Goal: Download file/media

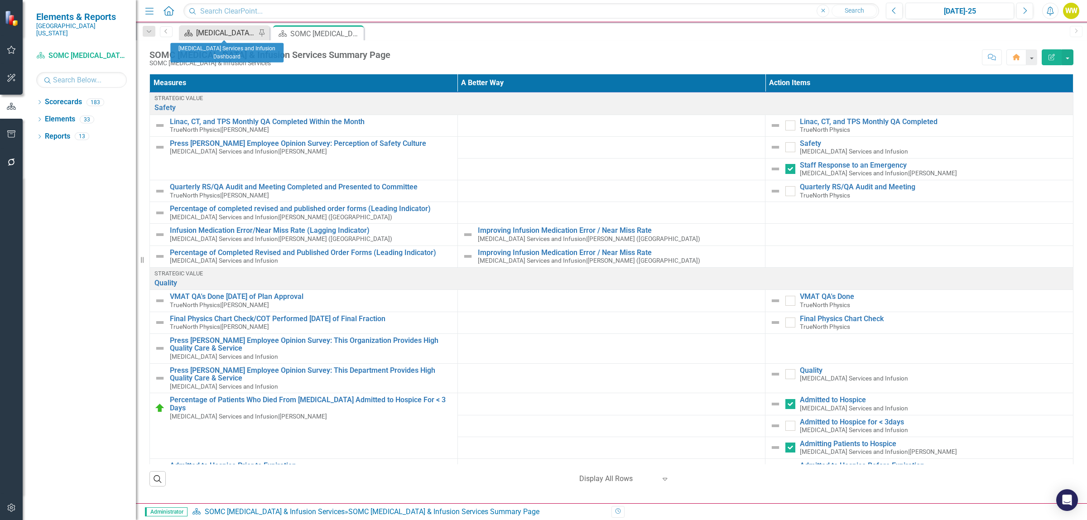
click at [247, 34] on div "[MEDICAL_DATA] Services and Infusion Dashboard" at bounding box center [226, 32] width 60 height 11
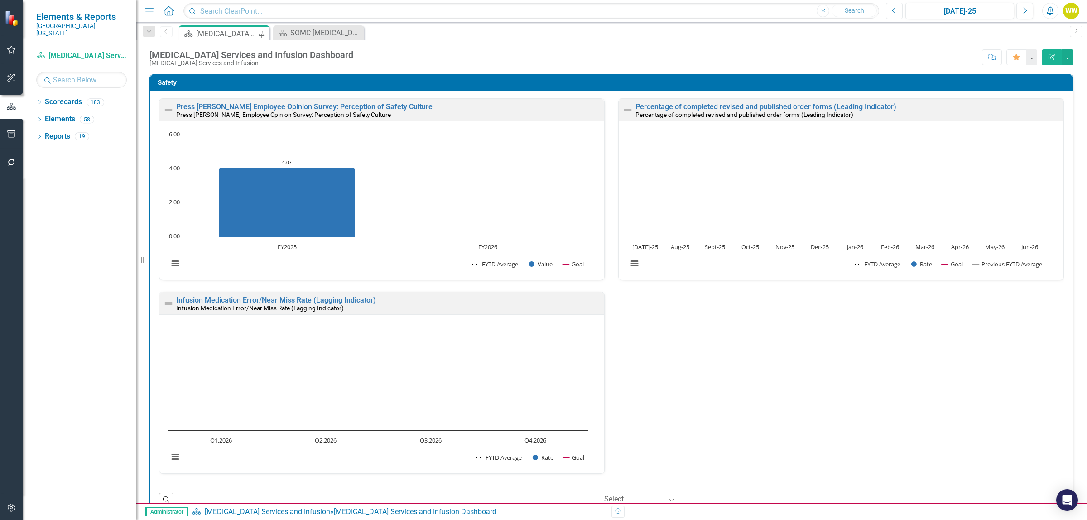
click at [892, 8] on icon "Previous" at bounding box center [894, 11] width 5 height 8
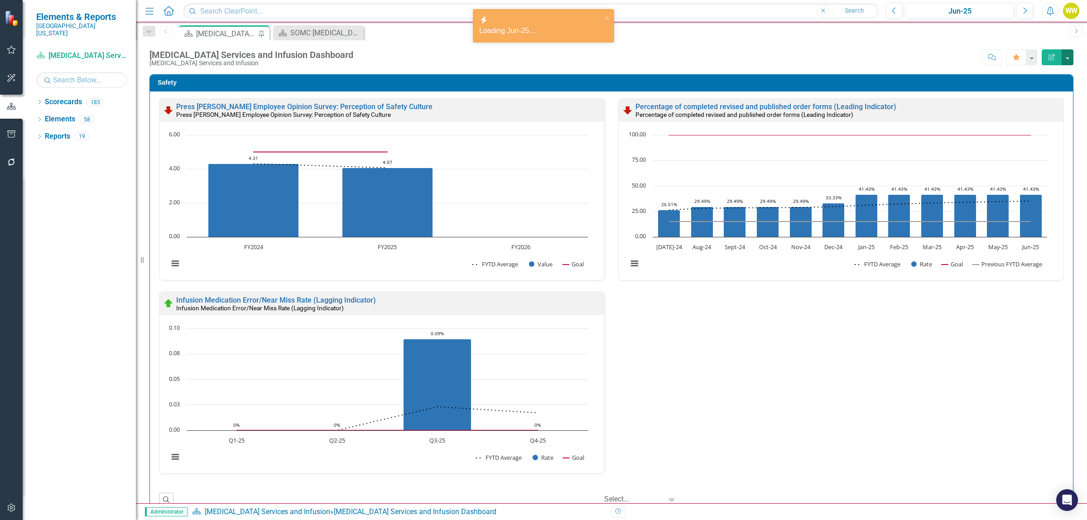
click at [1067, 57] on button "button" at bounding box center [1068, 57] width 12 height 16
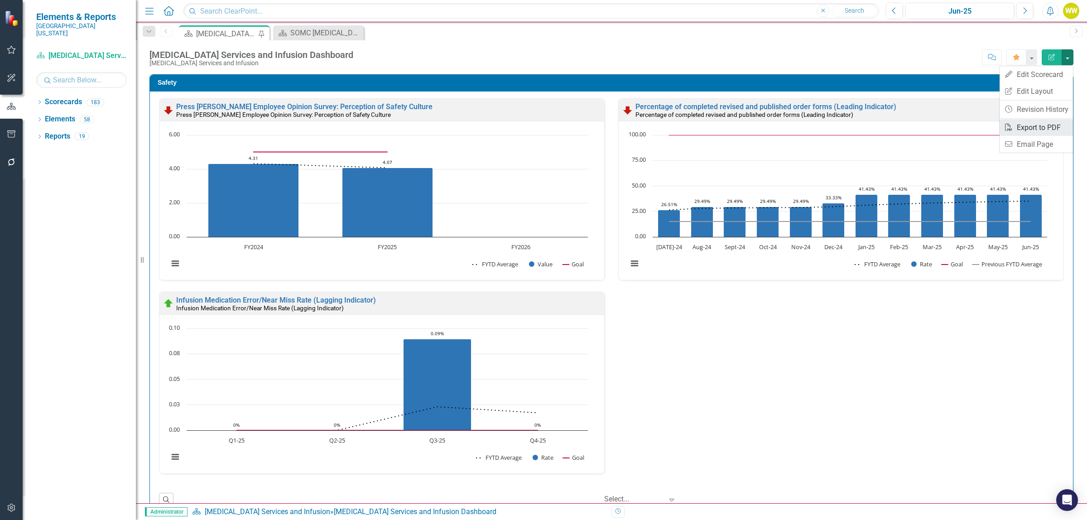
click at [1029, 128] on link "PDF Export to PDF" at bounding box center [1036, 127] width 73 height 17
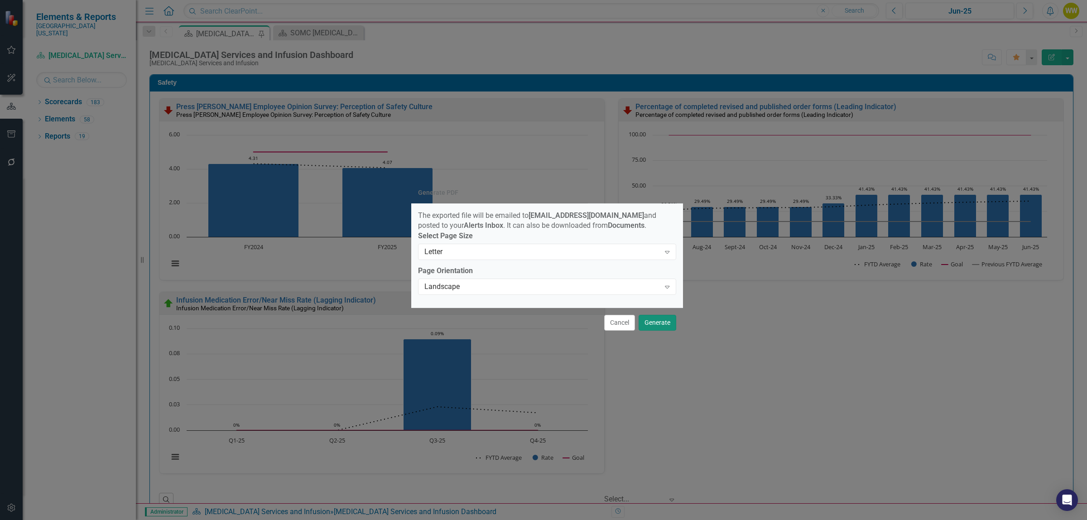
click at [655, 323] on button "Generate" at bounding box center [658, 323] width 38 height 16
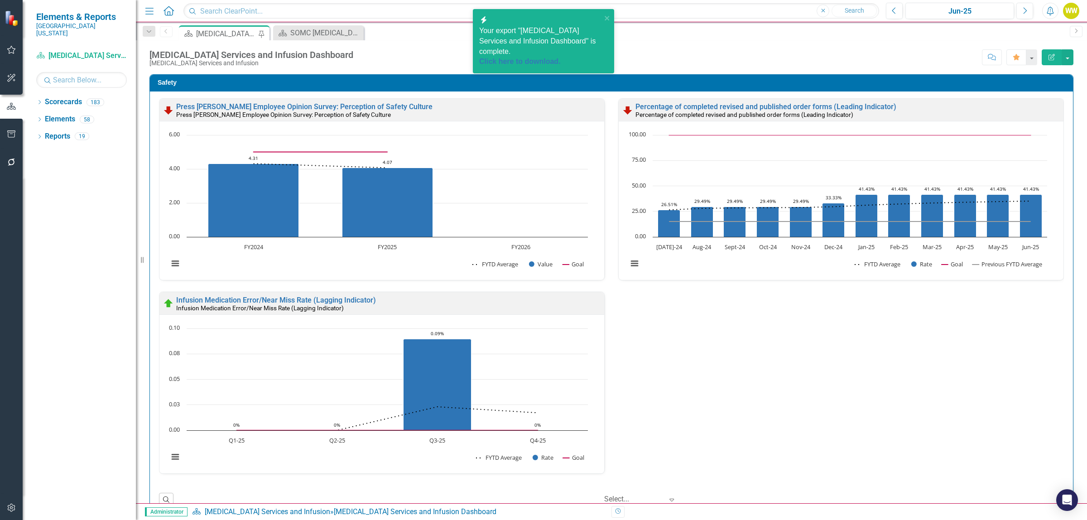
click at [520, 41] on span "Your export "[MEDICAL_DATA] Services and Infusion Dashboard" is complete. Click…" at bounding box center [540, 47] width 122 height 40
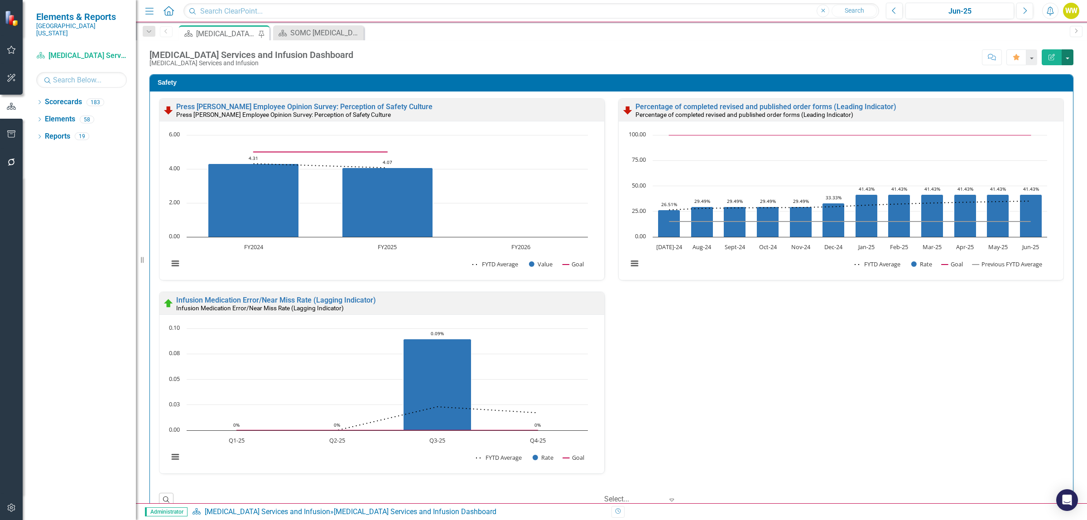
click at [1068, 60] on button "button" at bounding box center [1068, 57] width 12 height 16
click at [1030, 125] on link "PDF Export to PDF" at bounding box center [1036, 127] width 73 height 17
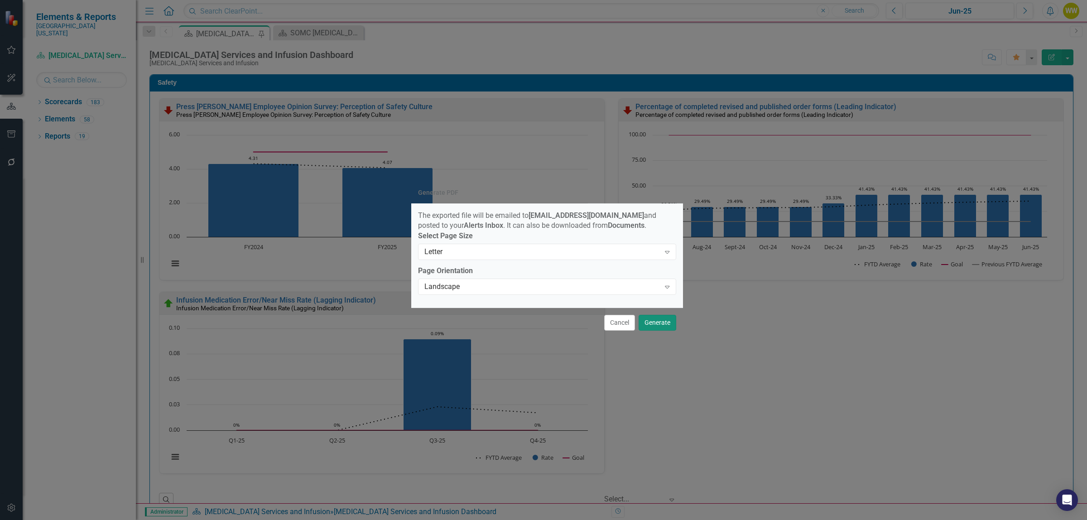
click at [655, 324] on button "Generate" at bounding box center [658, 323] width 38 height 16
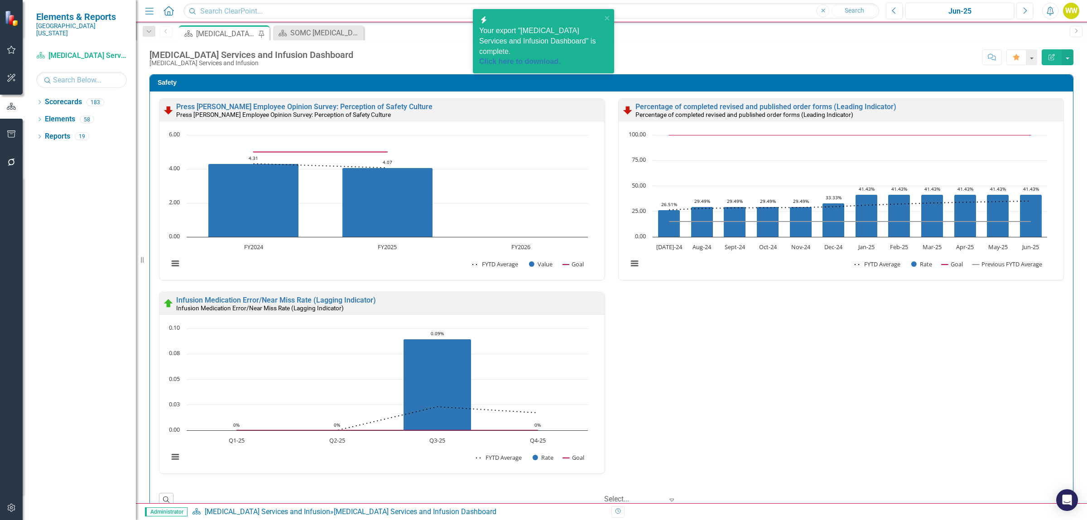
click at [520, 33] on span "Your export "[MEDICAL_DATA] Services and Infusion Dashboard" is complete. Click…" at bounding box center [540, 47] width 122 height 40
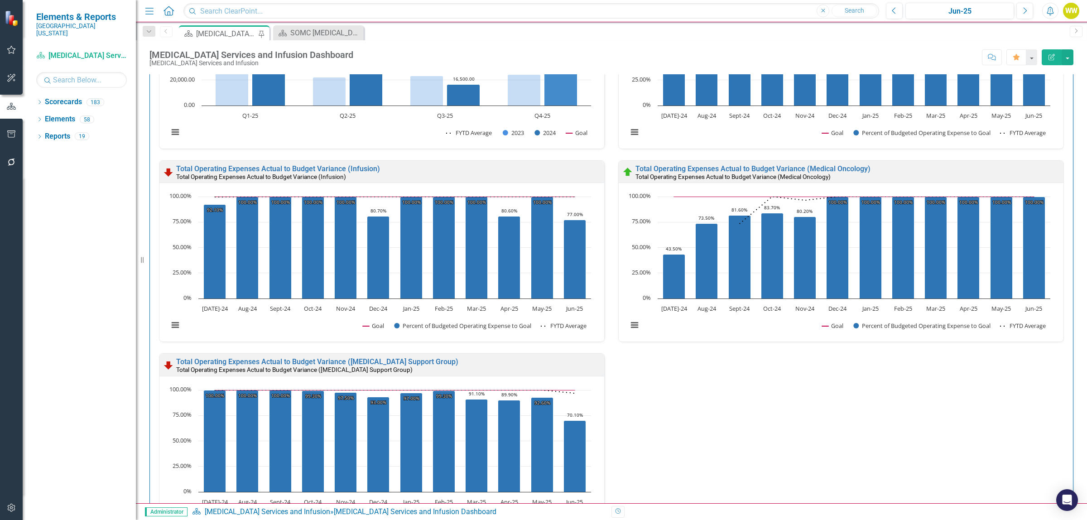
scroll to position [2229, 0]
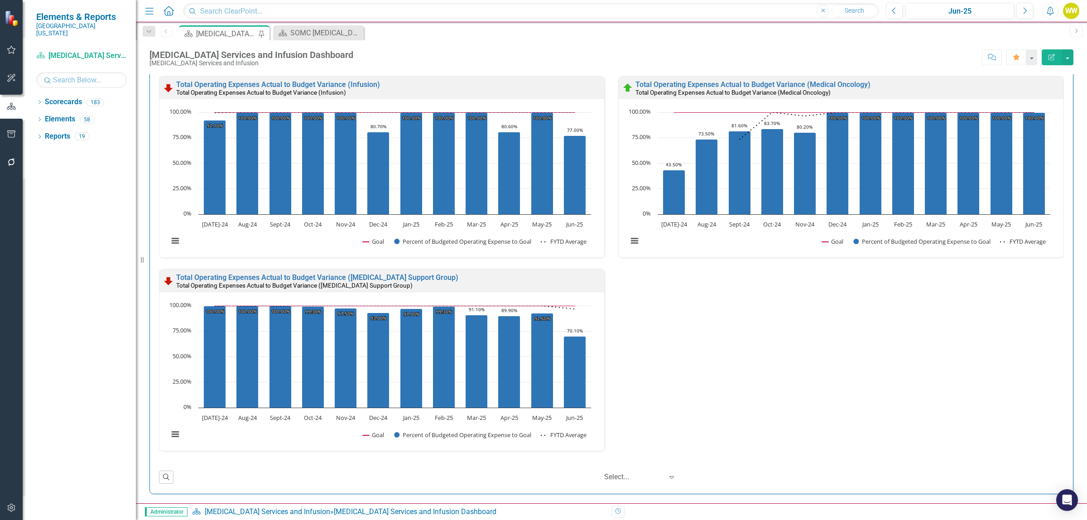
click at [619, 479] on div at bounding box center [633, 477] width 59 height 12
click at [751, 420] on div "Percentage of Patients the FC has Entered the CC Copay Note After PAP Enrollmen…" at bounding box center [611, 76] width 919 height 773
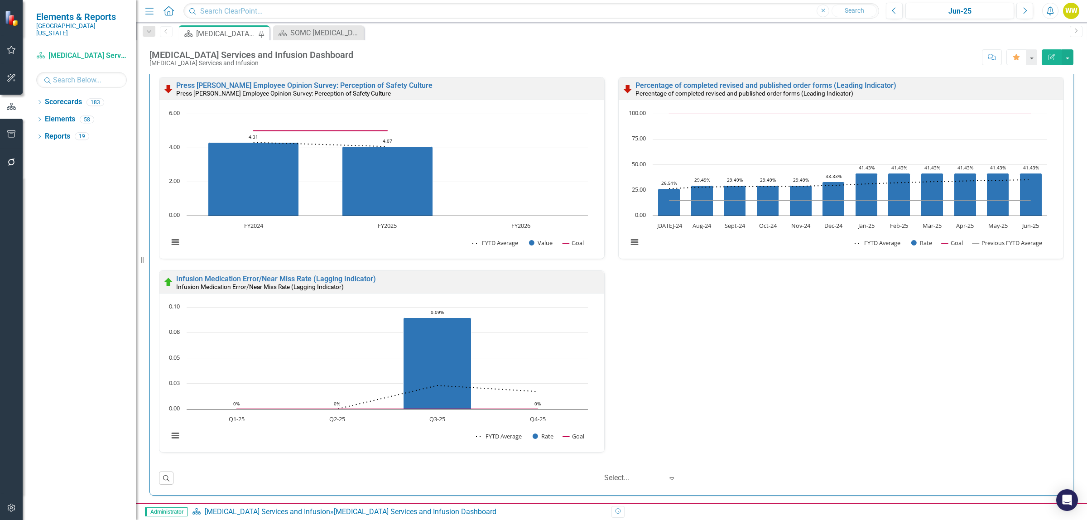
scroll to position [0, 0]
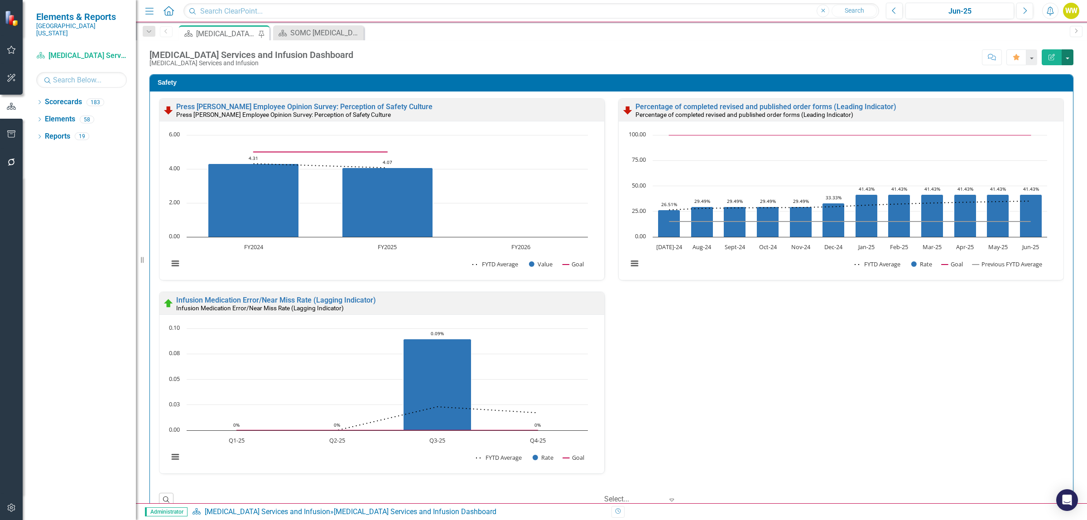
click at [1070, 61] on button "button" at bounding box center [1068, 57] width 12 height 16
click at [1028, 125] on link "PDF Export to PDF" at bounding box center [1036, 127] width 73 height 17
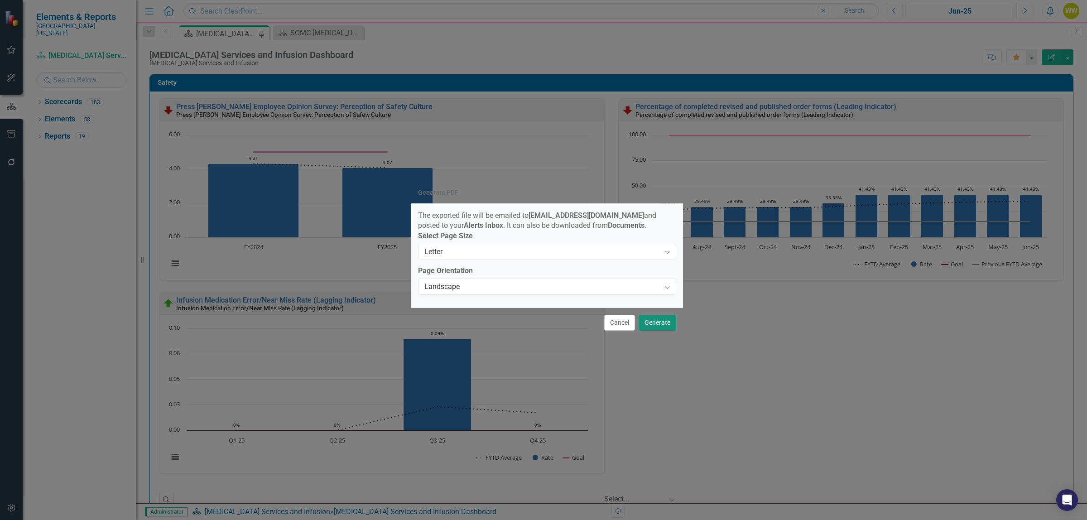
click at [650, 322] on button "Generate" at bounding box center [658, 323] width 38 height 16
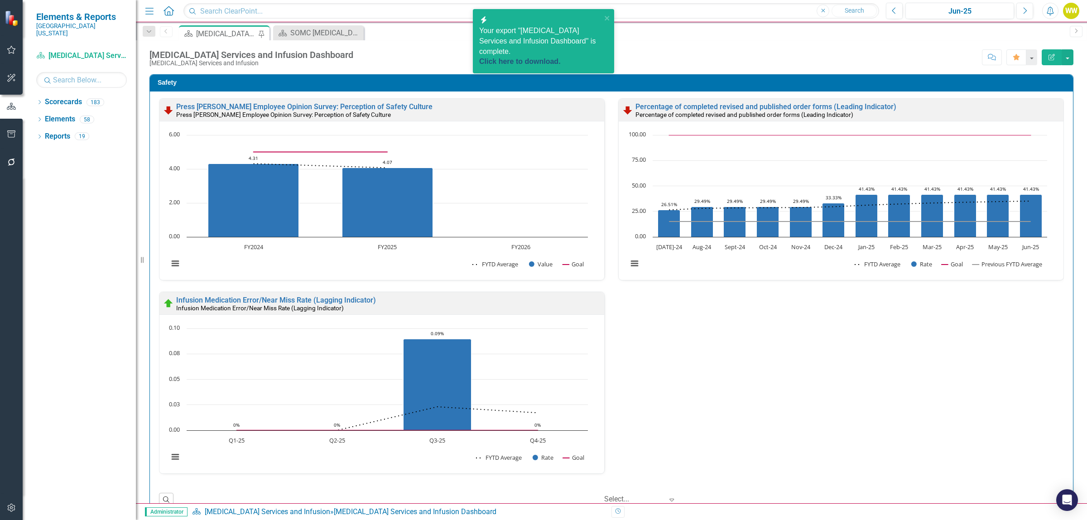
click at [524, 58] on link "Click here to download." at bounding box center [520, 62] width 82 height 8
